Goal: Transaction & Acquisition: Purchase product/service

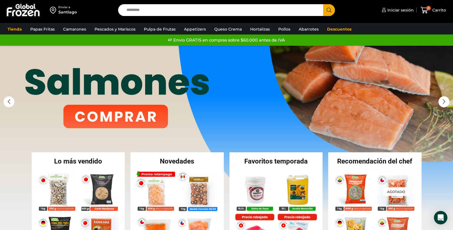
scroll to position [101, 0]
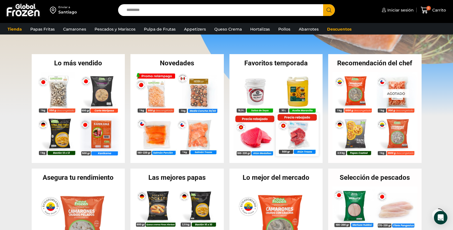
click at [304, 135] on img at bounding box center [296, 134] width 43 height 43
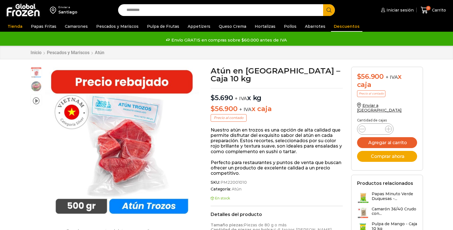
click at [336, 26] on link "Descuentos" at bounding box center [346, 26] width 31 height 11
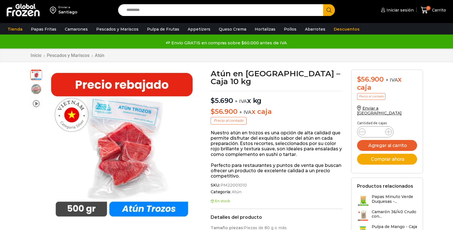
scroll to position [0, 0]
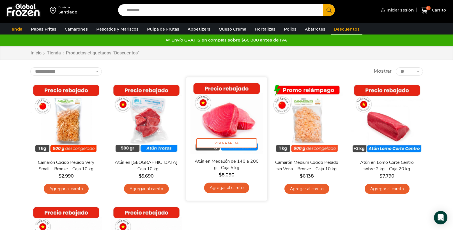
click at [232, 114] on img at bounding box center [226, 117] width 72 height 72
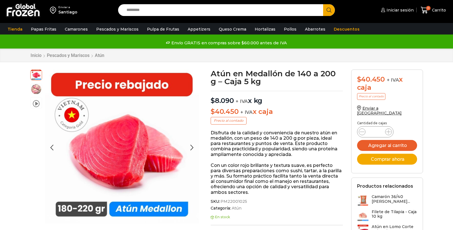
scroll to position [0, 0]
